Goal: Transaction & Acquisition: Download file/media

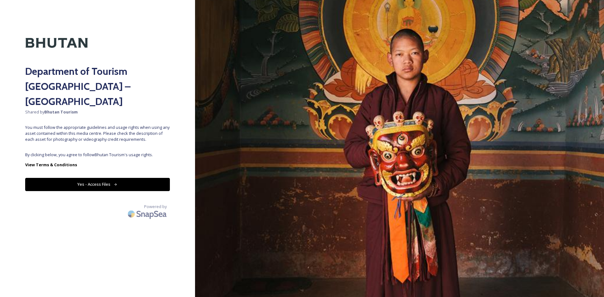
click at [103, 178] on button "Yes - Access Files" at bounding box center [97, 184] width 145 height 13
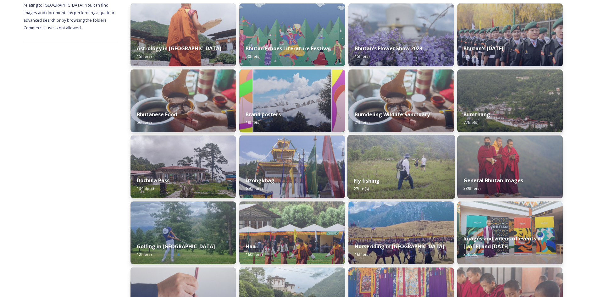
scroll to position [137, 0]
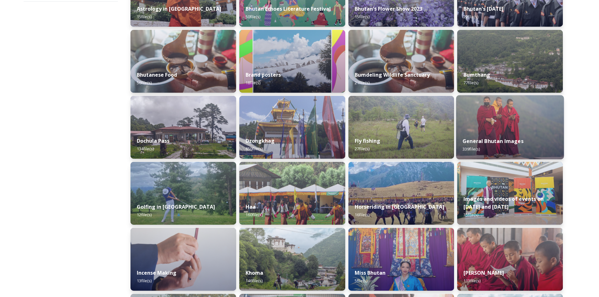
click at [510, 134] on div "General Bhutan Images 339 file(s)" at bounding box center [510, 145] width 108 height 29
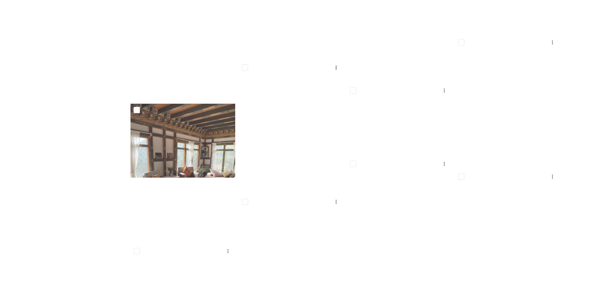
scroll to position [4655, 0]
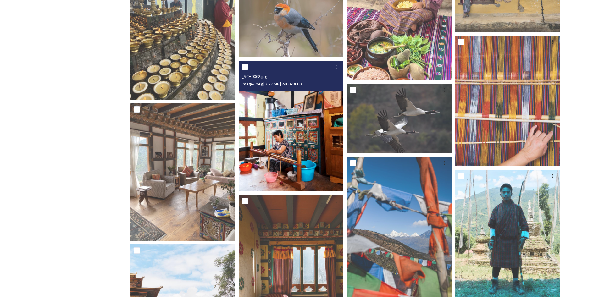
click at [315, 144] on img at bounding box center [291, 126] width 105 height 131
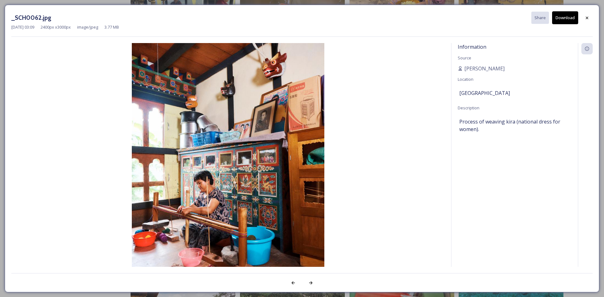
click at [564, 16] on button "Download" at bounding box center [565, 17] width 26 height 13
click at [442, 2] on div "_SCH0062.jpg Share Download [DATE] 03:09 2400 px x 3000 px image/jpeg 3.77 MB I…" at bounding box center [302, 148] width 604 height 297
click at [587, 17] on icon at bounding box center [586, 17] width 5 height 5
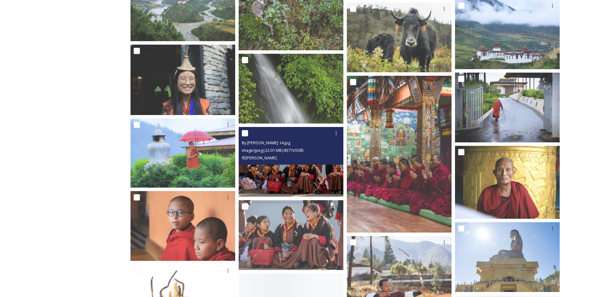
scroll to position [5567, 0]
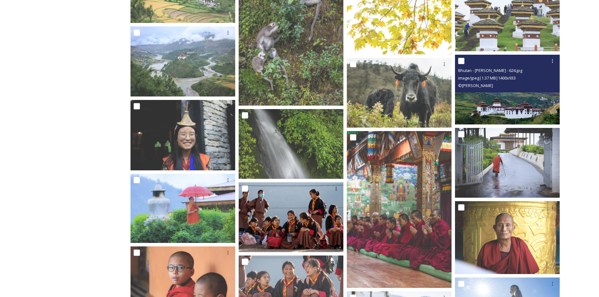
click at [486, 111] on img at bounding box center [507, 90] width 105 height 70
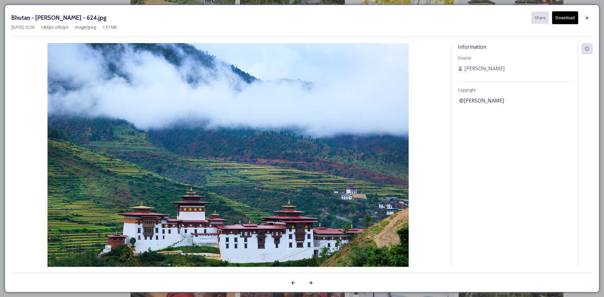
click at [563, 21] on button "Download" at bounding box center [565, 17] width 26 height 13
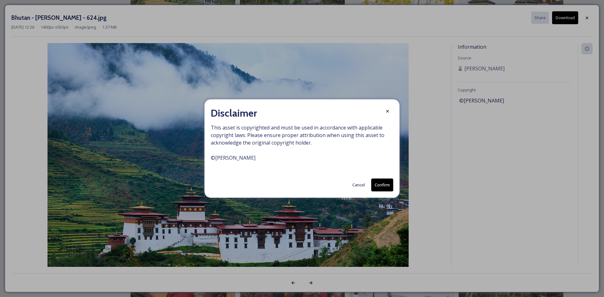
click at [382, 186] on button "Confirm" at bounding box center [382, 185] width 22 height 13
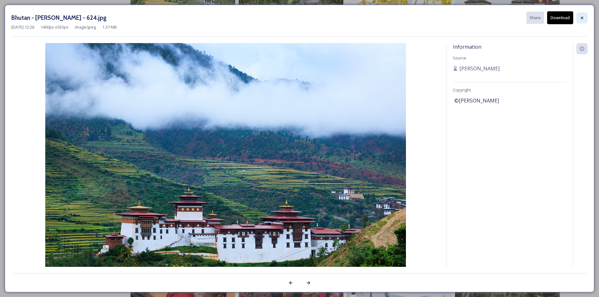
click at [584, 19] on icon at bounding box center [582, 17] width 5 height 5
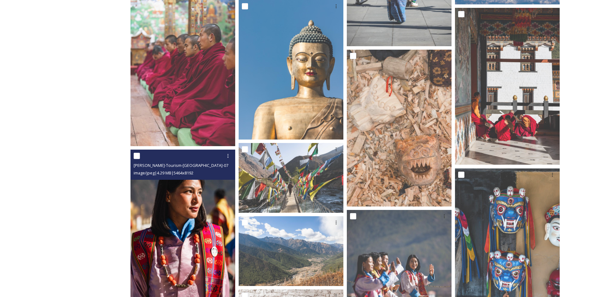
scroll to position [6354, 0]
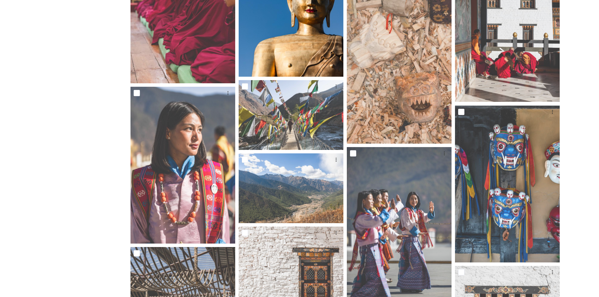
click at [308, 65] on img at bounding box center [291, 7] width 105 height 140
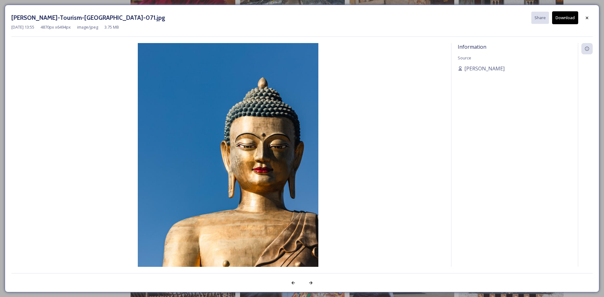
click at [568, 18] on button "Download" at bounding box center [565, 17] width 26 height 13
click at [586, 19] on icon at bounding box center [587, 17] width 3 height 3
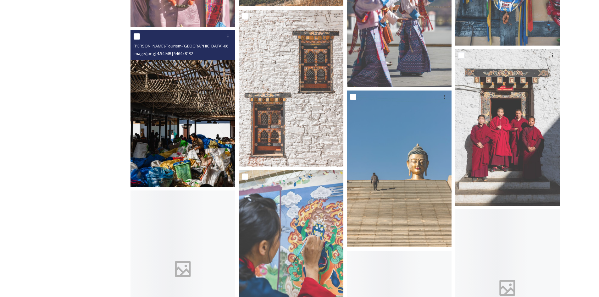
scroll to position [6574, 0]
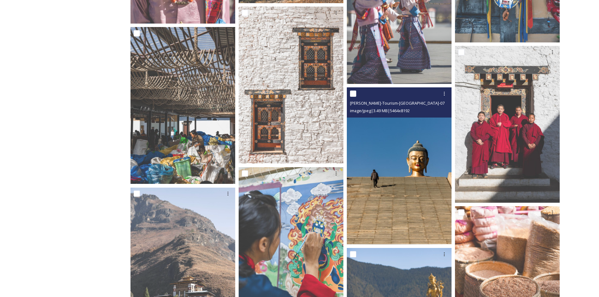
click at [390, 153] on img at bounding box center [399, 165] width 105 height 157
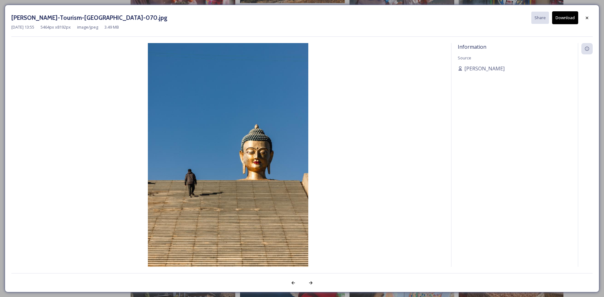
click at [560, 19] on button "Download" at bounding box center [565, 17] width 26 height 13
click at [587, 19] on icon at bounding box center [586, 17] width 5 height 5
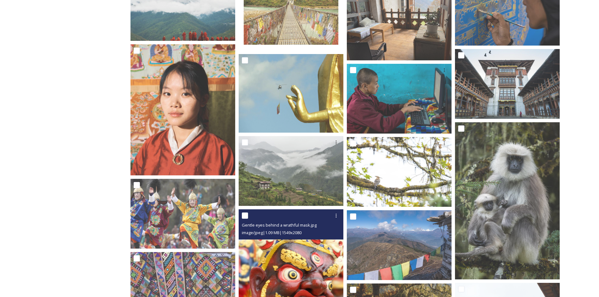
scroll to position [283, 0]
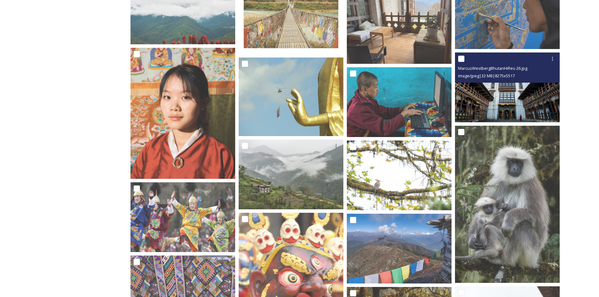
click at [504, 99] on img at bounding box center [507, 88] width 105 height 70
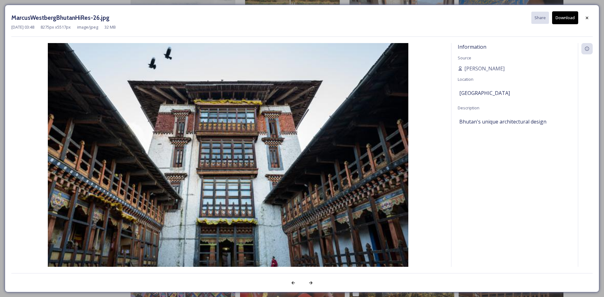
click at [563, 20] on button "Download" at bounding box center [565, 17] width 26 height 13
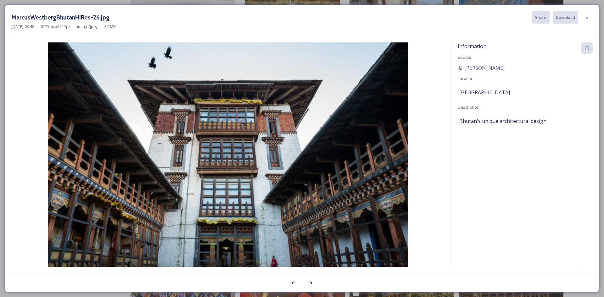
click at [598, 1] on div "MarcusWestbergBhutanHiRes-26.jpg Share Download [DATE] 03:48 8275 px x 5517 px …" at bounding box center [302, 148] width 604 height 297
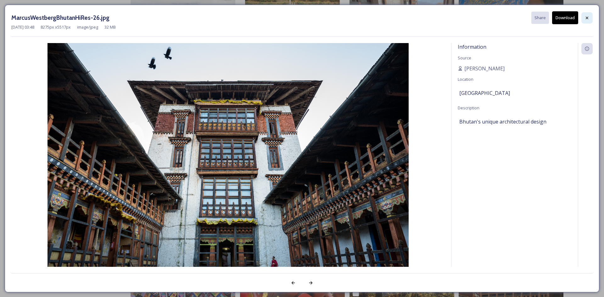
click at [587, 19] on icon at bounding box center [586, 17] width 5 height 5
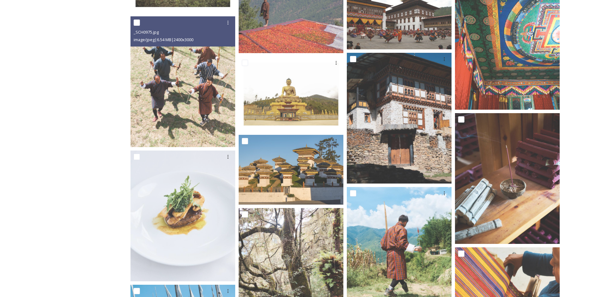
scroll to position [3177, 0]
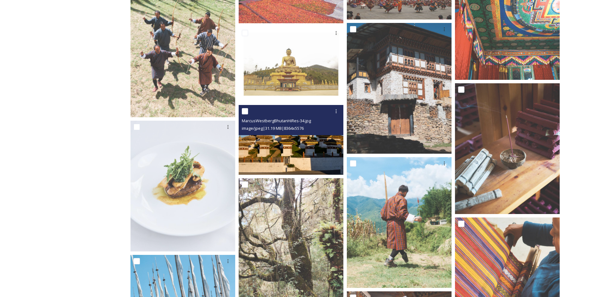
click at [277, 145] on img at bounding box center [291, 140] width 105 height 70
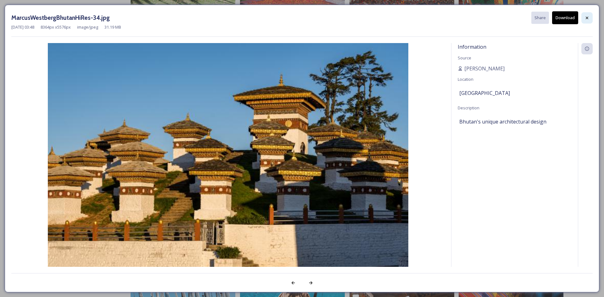
click at [586, 17] on icon at bounding box center [587, 17] width 3 height 3
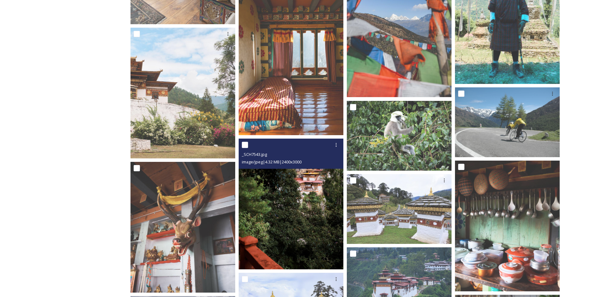
scroll to position [4875, 0]
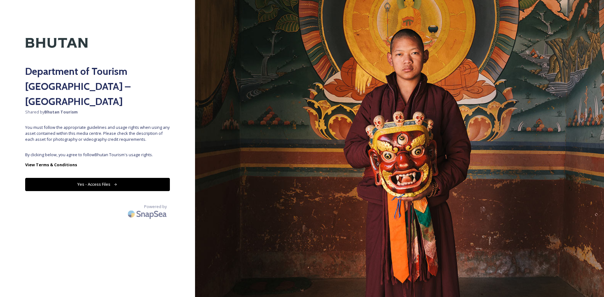
click at [143, 178] on button "Yes - Access Files" at bounding box center [97, 184] width 145 height 13
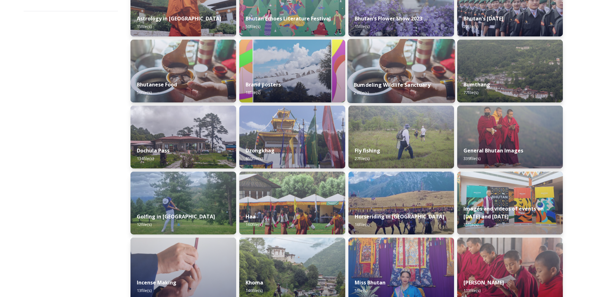
scroll to position [157, 0]
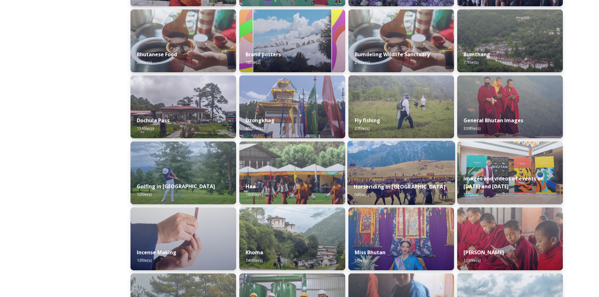
click at [403, 181] on div "Horseriding in Bhutan 16 file(s)" at bounding box center [401, 190] width 108 height 29
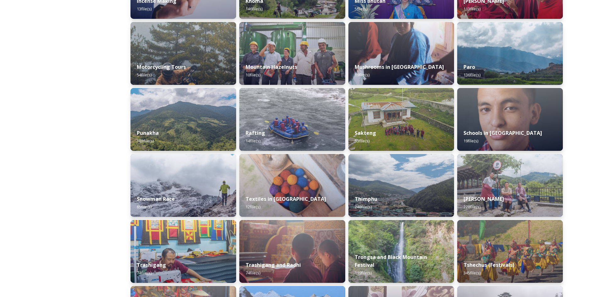
scroll to position [440, 0]
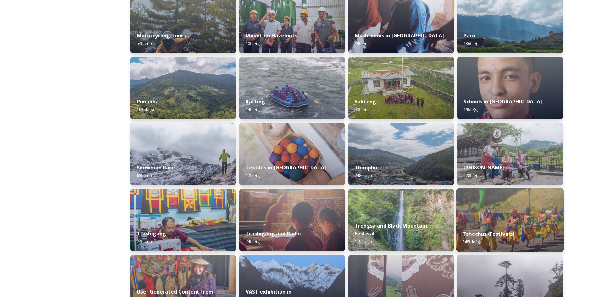
click at [516, 217] on img at bounding box center [510, 220] width 108 height 64
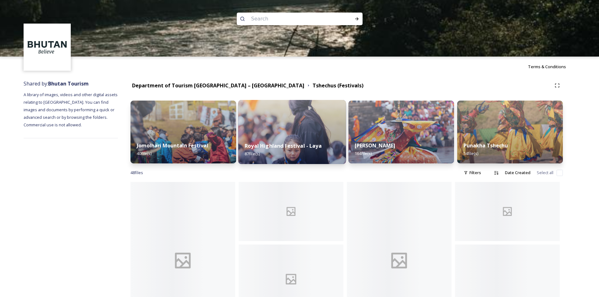
click at [278, 149] on strong "Royal Highland Festival - Laya" at bounding box center [283, 145] width 77 height 7
